Goal: Information Seeking & Learning: Learn about a topic

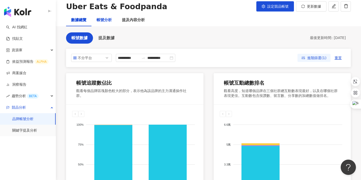
click at [105, 21] on div "帳號分析" at bounding box center [104, 20] width 15 height 6
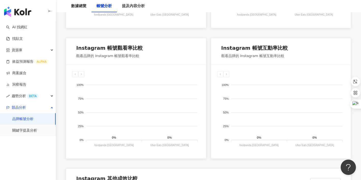
scroll to position [349, 0]
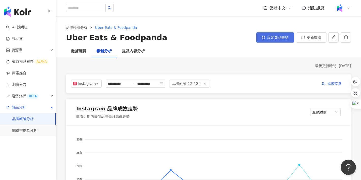
click at [271, 37] on span "設定競品帳號" at bounding box center [278, 37] width 21 height 4
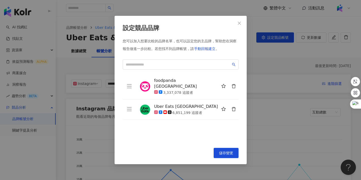
click at [144, 84] on img at bounding box center [145, 86] width 10 height 10
click at [148, 83] on img at bounding box center [145, 86] width 10 height 10
click at [241, 21] on icon "close" at bounding box center [240, 23] width 4 height 4
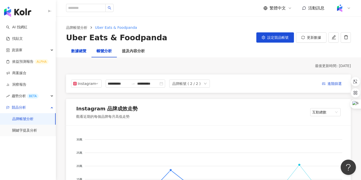
click at [81, 51] on div "數據總覽" at bounding box center [78, 51] width 15 height 6
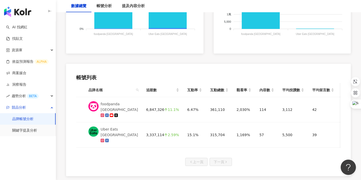
scroll to position [213, 0]
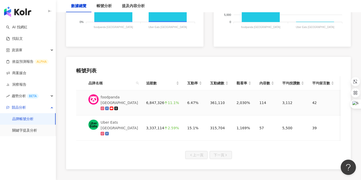
click at [95, 98] on img at bounding box center [94, 99] width 10 height 10
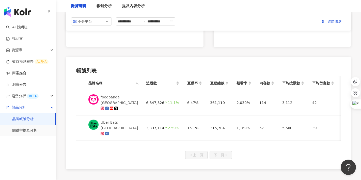
scroll to position [0, 0]
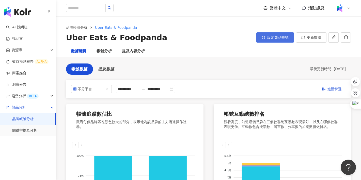
click at [262, 39] on icon "setting" at bounding box center [264, 38] width 4 height 4
click at [262, 38] on icon "setting" at bounding box center [264, 38] width 4 height 4
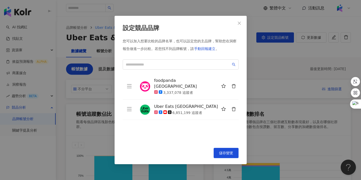
click at [251, 78] on div "設定競品品牌 您可以加入想要比較的品牌名單，也可以設定您的主品牌，幫助您在洞察報告做進一步比較。 若您找不到品牌帳號，請 手動回報建立 。 foodpanda…" at bounding box center [180, 90] width 361 height 180
click at [241, 24] on icon "close" at bounding box center [240, 23] width 4 height 4
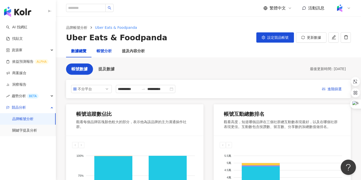
click at [101, 52] on div "帳號分析" at bounding box center [104, 51] width 15 height 6
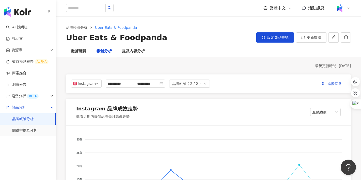
click at [22, 118] on link "品牌帳號分析" at bounding box center [22, 118] width 21 height 5
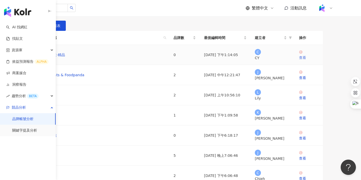
click at [319, 60] on div "查看" at bounding box center [309, 58] width 20 height 6
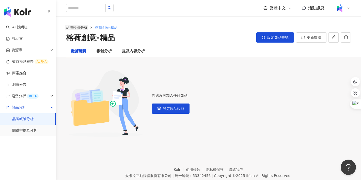
click at [74, 27] on link "品牌帳號分析" at bounding box center [76, 28] width 23 height 6
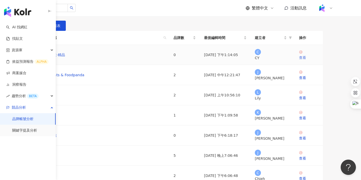
click at [319, 60] on div "查看" at bounding box center [309, 58] width 20 height 6
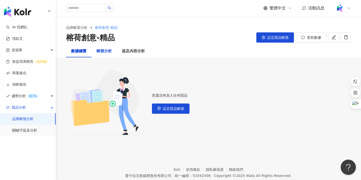
click at [106, 53] on div "帳號分析" at bounding box center [104, 51] width 15 height 6
click at [131, 52] on div "提及內容分析" at bounding box center [133, 51] width 23 height 6
click at [80, 51] on div "數據總覽" at bounding box center [78, 51] width 15 height 6
click at [76, 26] on link "品牌帳號分析" at bounding box center [76, 28] width 23 height 6
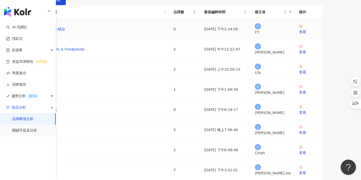
scroll to position [27, 0]
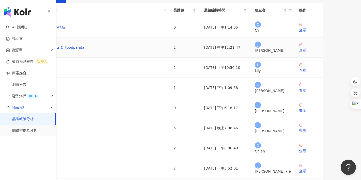
click at [319, 53] on div "查看" at bounding box center [309, 50] width 20 height 6
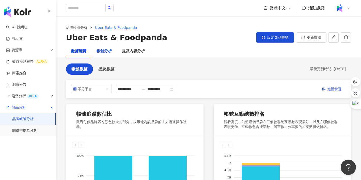
click at [107, 50] on div "帳號分析" at bounding box center [104, 51] width 15 height 6
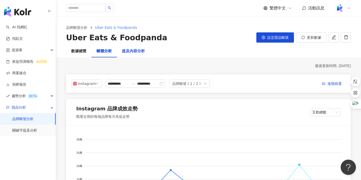
click at [142, 51] on div "提及內容分析" at bounding box center [133, 51] width 23 height 6
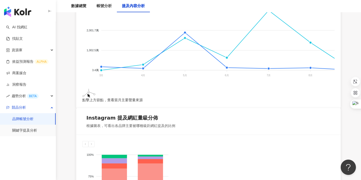
scroll to position [164, 0]
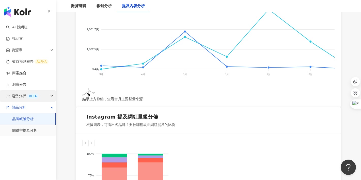
click at [20, 98] on span "趨勢分析 BETA" at bounding box center [25, 95] width 27 height 11
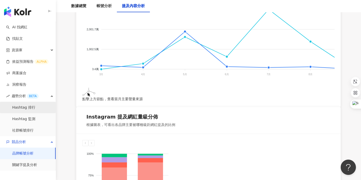
click at [28, 108] on link "Hashtag 排行" at bounding box center [23, 107] width 23 height 5
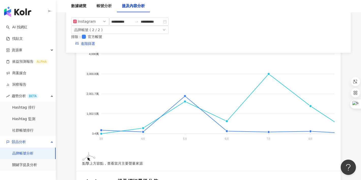
scroll to position [99, 0]
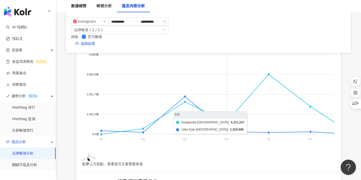
click at [216, 109] on foreignobject "foodpanda Taiwan Uber Eats Taiwan" at bounding box center [218, 98] width 273 height 102
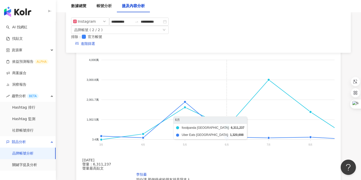
scroll to position [83, 0]
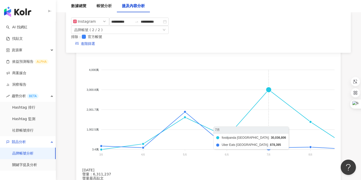
click at [259, 76] on foreignobject "foodpanda Taiwan Uber Eats Taiwan" at bounding box center [218, 113] width 273 height 102
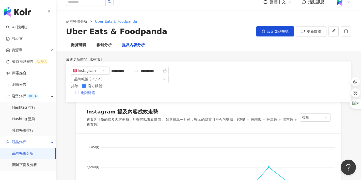
scroll to position [0, 0]
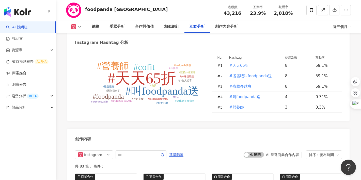
scroll to position [1262, 0]
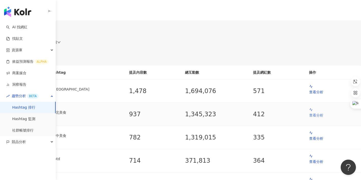
click at [315, 118] on p "查看分析" at bounding box center [334, 115] width 48 height 6
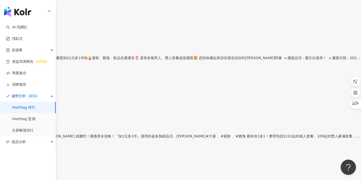
scroll to position [161, 0]
